Goal: Manage account settings

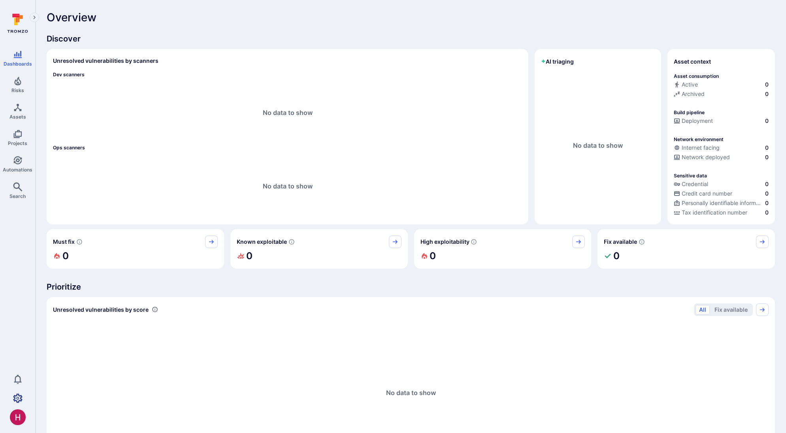
click at [13, 398] on icon "Settings" at bounding box center [17, 397] width 9 height 9
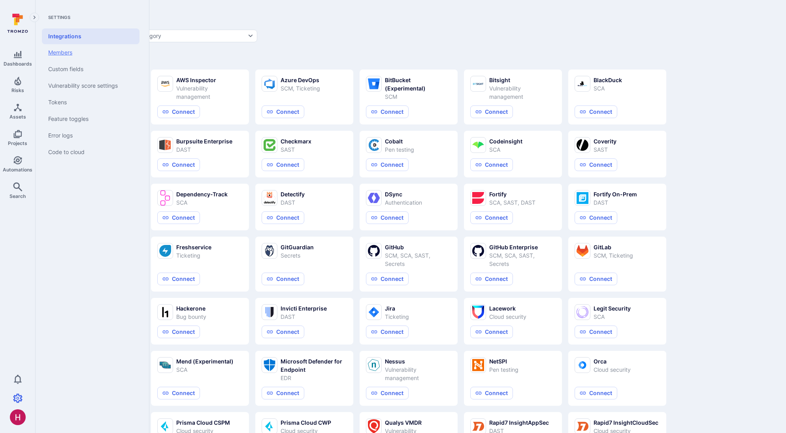
click at [69, 53] on link "Members" at bounding box center [91, 52] width 98 height 17
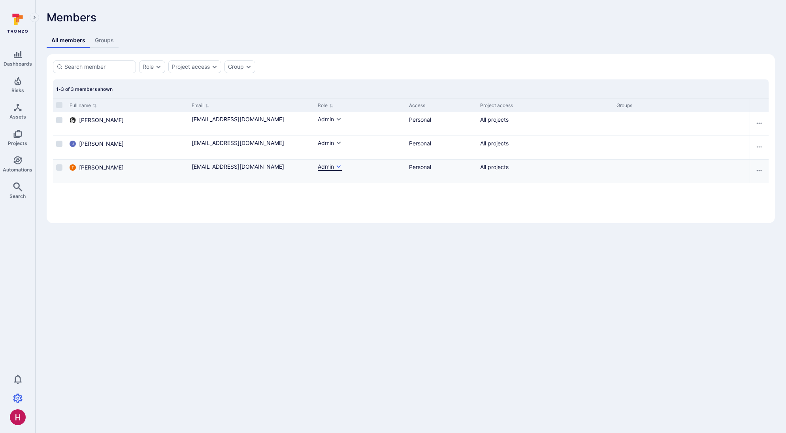
click at [332, 167] on div "Admin" at bounding box center [326, 167] width 16 height 8
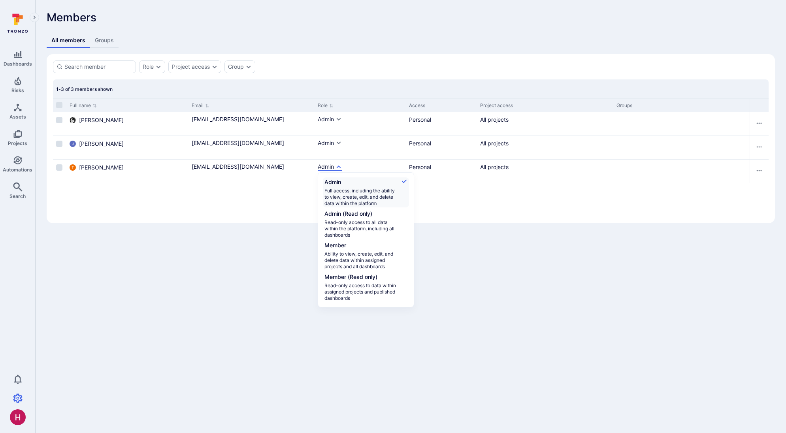
click at [475, 302] on div at bounding box center [393, 216] width 786 height 433
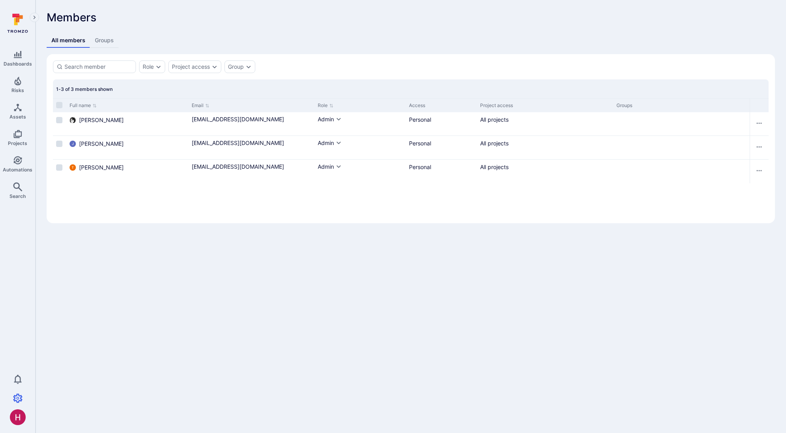
click at [19, 31] on icon at bounding box center [18, 31] width 21 height 3
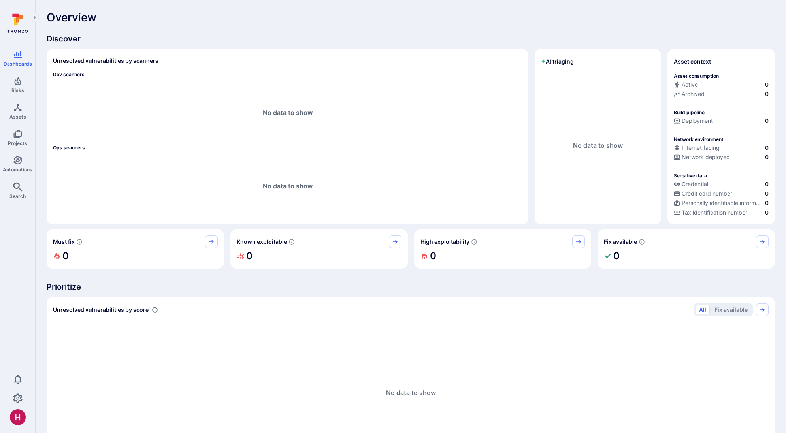
click at [278, 164] on div "No data to show" at bounding box center [287, 186] width 469 height 64
click at [132, 33] on span "Discover" at bounding box center [411, 38] width 728 height 11
click at [19, 19] on icon at bounding box center [19, 18] width 7 height 7
